Goal: Find contact information: Find contact information

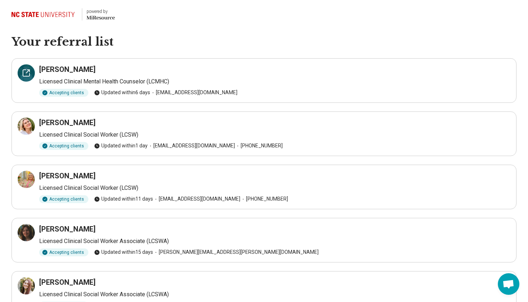
click at [26, 72] on icon at bounding box center [26, 73] width 9 height 9
click at [30, 130] on icon at bounding box center [26, 126] width 9 height 9
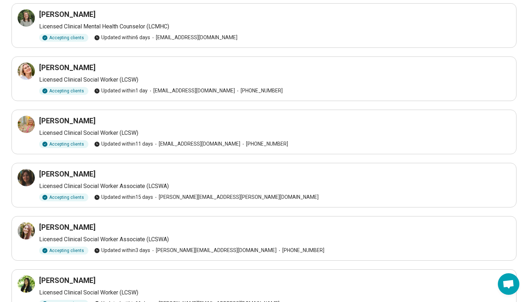
scroll to position [78, 0]
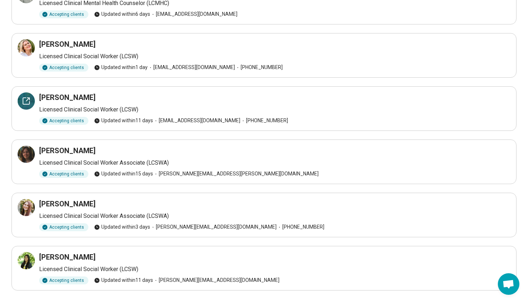
click at [26, 101] on icon at bounding box center [27, 99] width 3 height 3
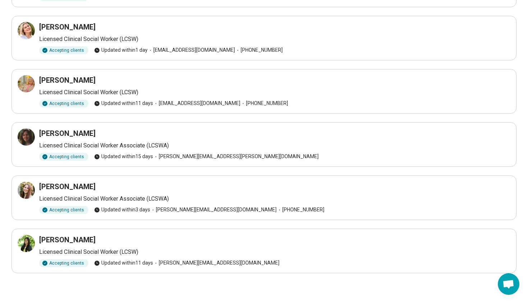
scroll to position [95, 0]
click at [27, 137] on icon at bounding box center [26, 137] width 9 height 9
click at [21, 190] on div at bounding box center [26, 190] width 17 height 17
click at [29, 242] on icon at bounding box center [26, 243] width 9 height 9
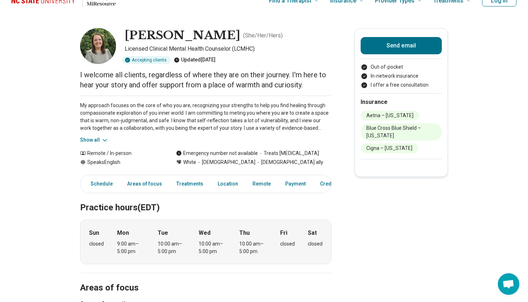
scroll to position [16, 0]
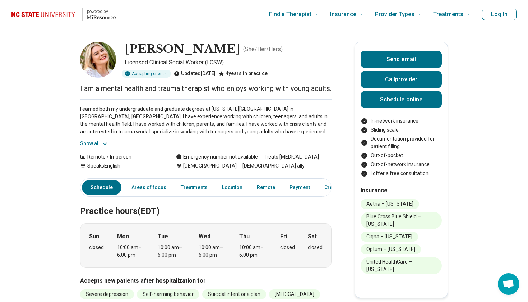
click at [91, 147] on button "Show all" at bounding box center [94, 144] width 28 height 8
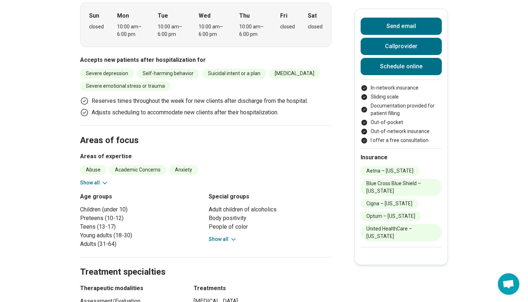
scroll to position [259, 0]
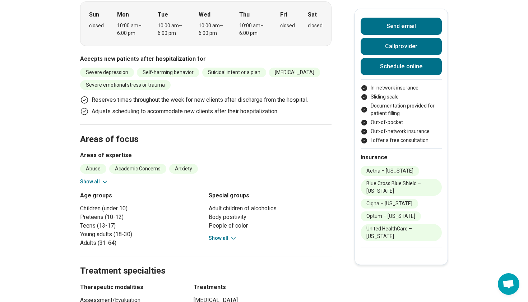
click at [93, 185] on button "Show all" at bounding box center [94, 182] width 28 height 8
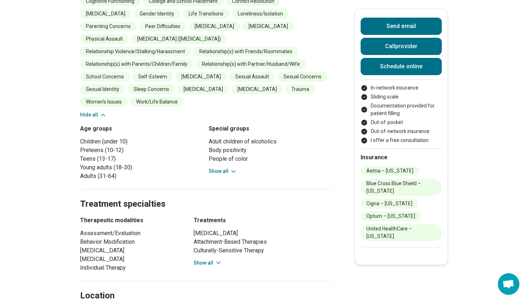
scroll to position [453, 0]
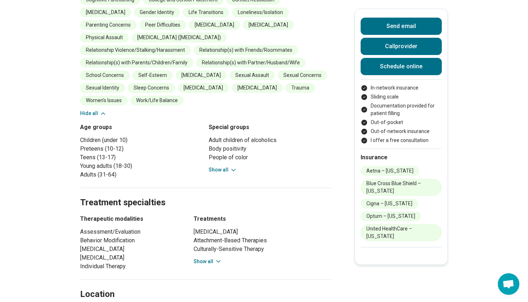
click at [221, 167] on button "Show all" at bounding box center [223, 170] width 28 height 8
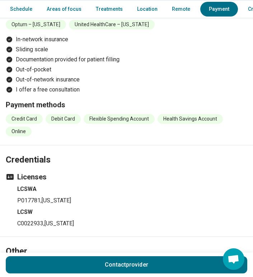
scroll to position [1341, 0]
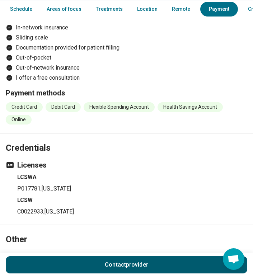
click at [102, 257] on button "Contact provider" at bounding box center [127, 264] width 242 height 17
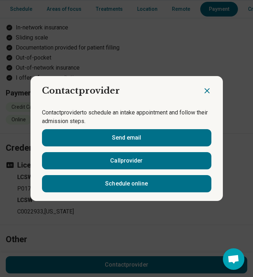
click at [206, 90] on icon "Close dialog" at bounding box center [207, 91] width 4 height 4
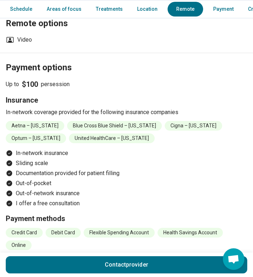
scroll to position [1221, 0]
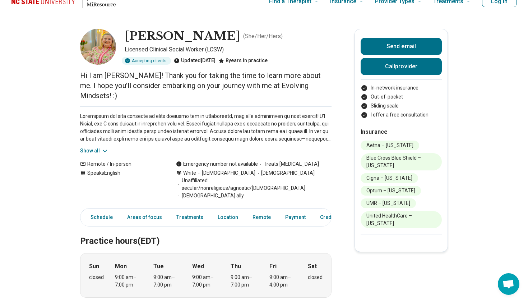
scroll to position [48, 0]
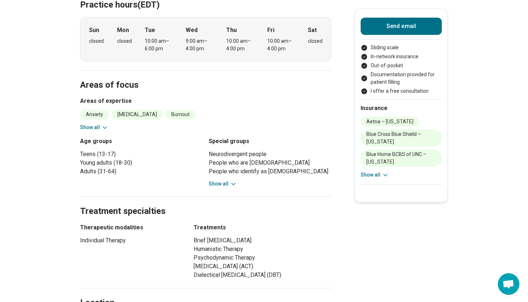
scroll to position [250, 0]
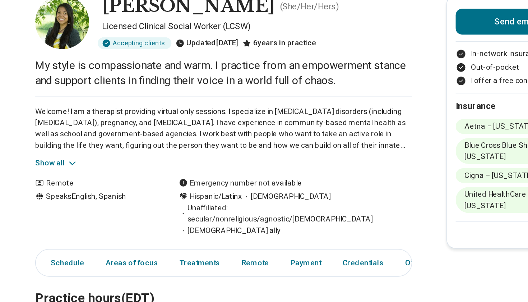
scroll to position [11, 0]
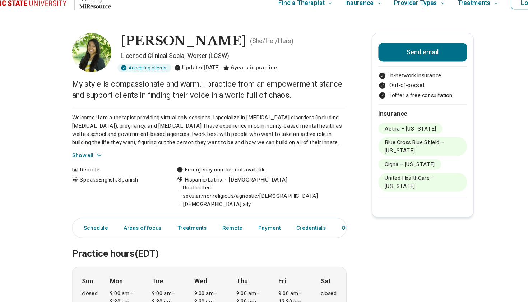
click at [82, 142] on button "Show all" at bounding box center [94, 142] width 28 height 8
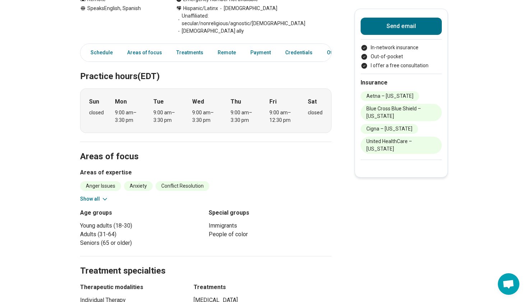
scroll to position [210, 0]
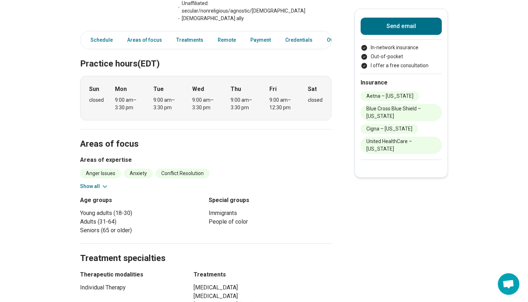
click at [93, 182] on button "Show all" at bounding box center [94, 186] width 28 height 8
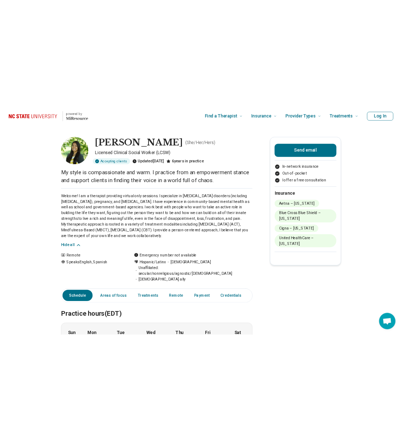
scroll to position [0, 0]
